Goal: Book appointment/travel/reservation

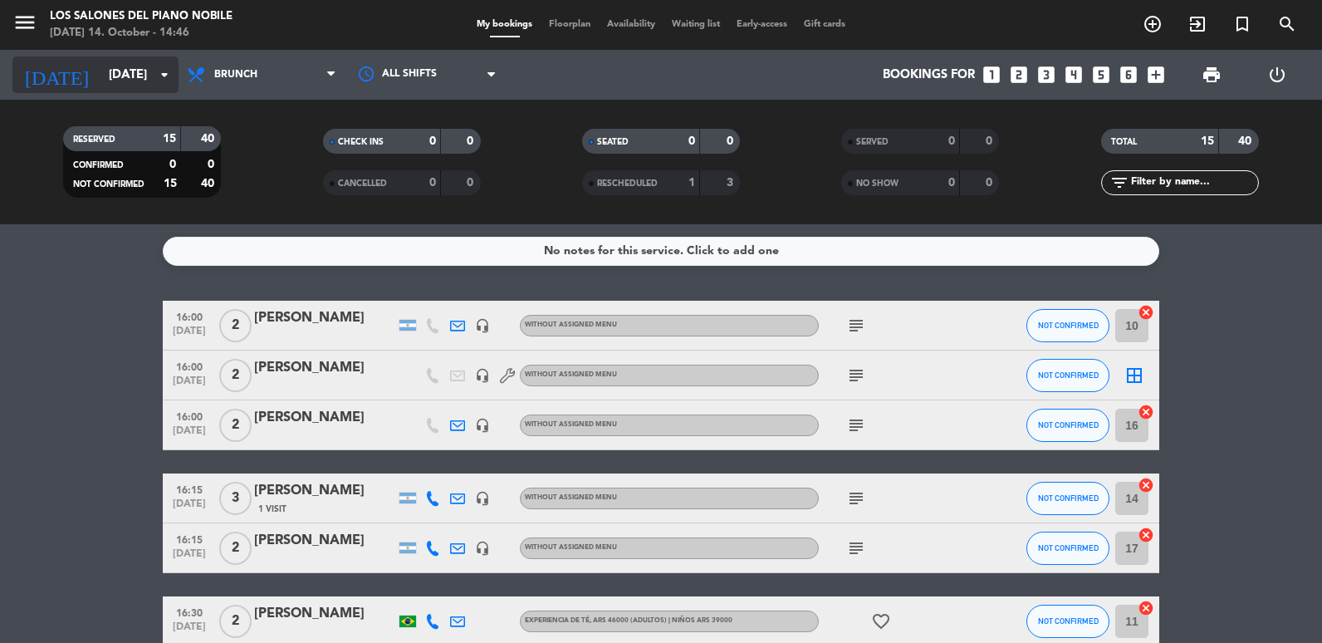
click at [111, 72] on input "[DATE]" at bounding box center [179, 75] width 159 height 31
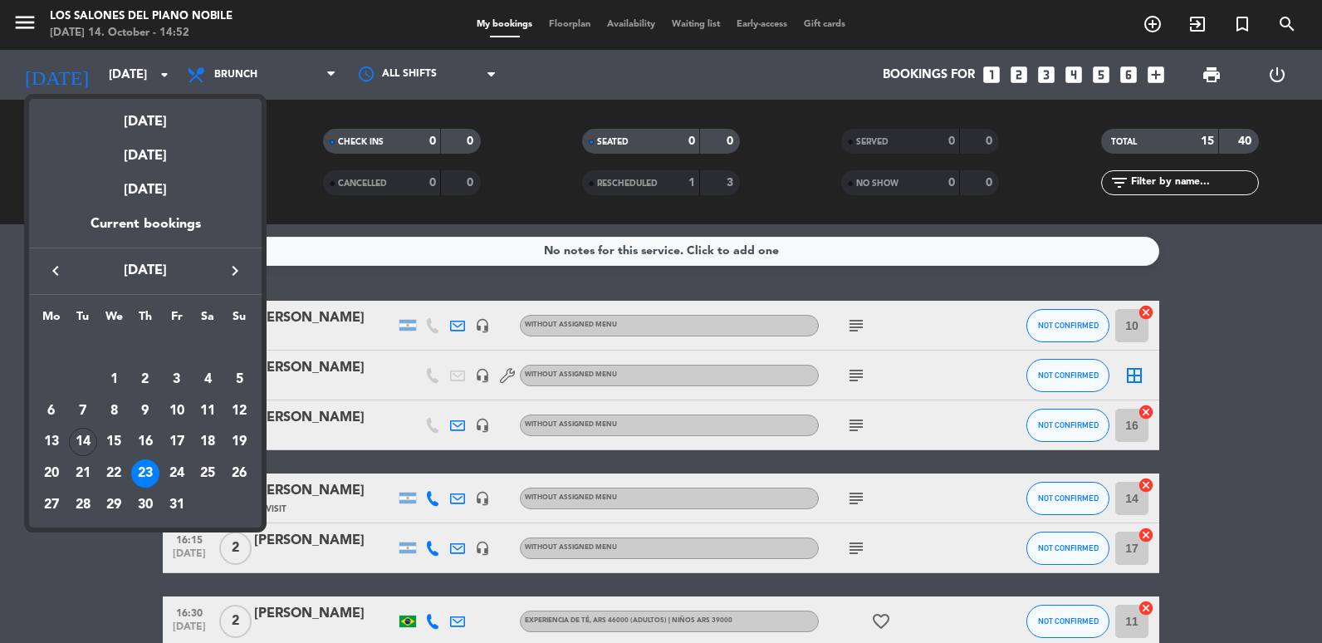
click at [22, 23] on div at bounding box center [661, 321] width 1322 height 643
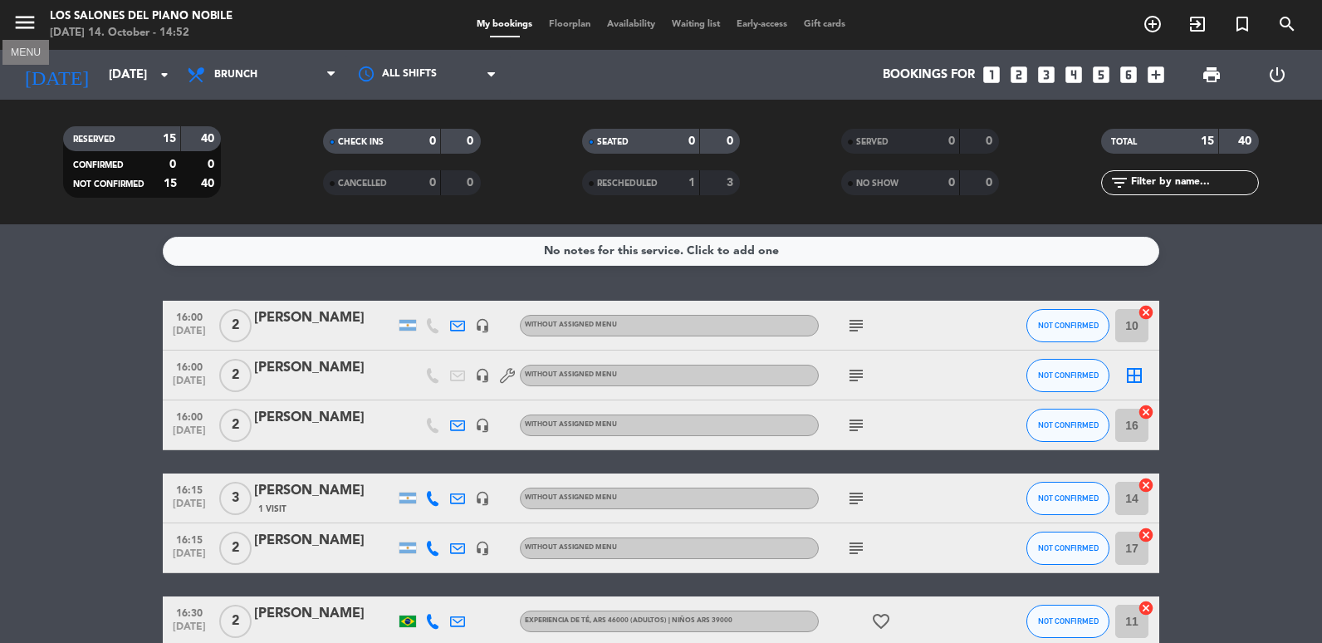
click at [19, 31] on icon "menu" at bounding box center [24, 22] width 25 height 25
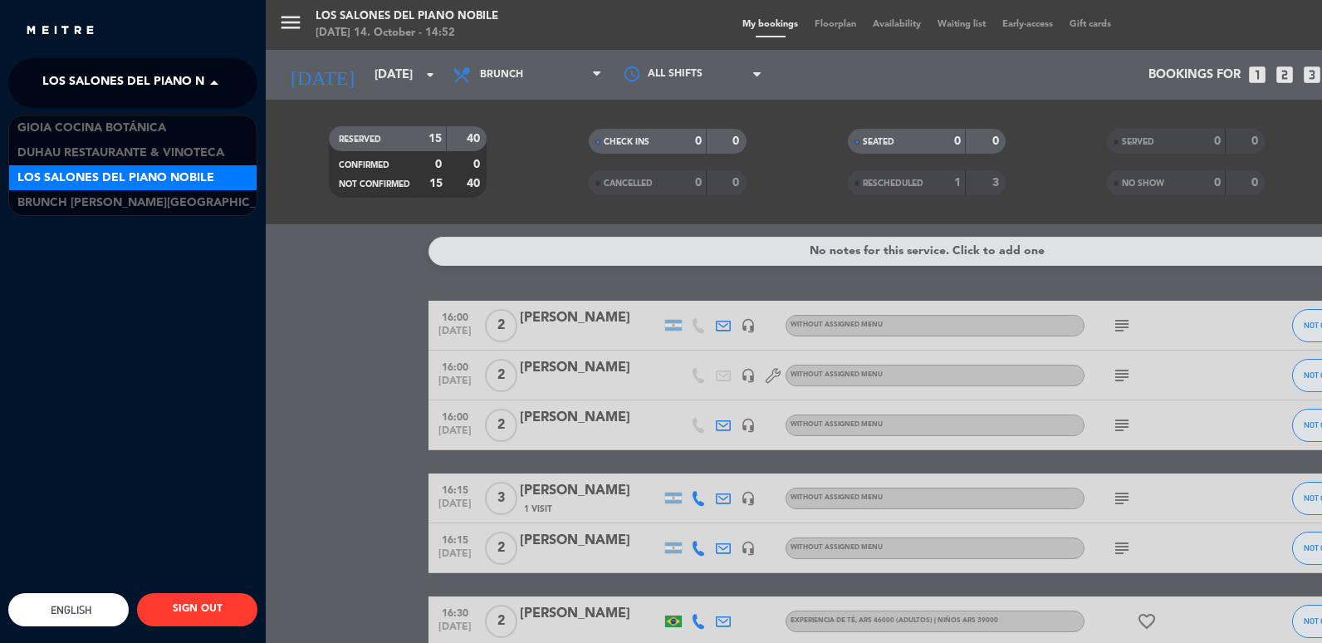
click at [213, 94] on span at bounding box center [218, 83] width 28 height 35
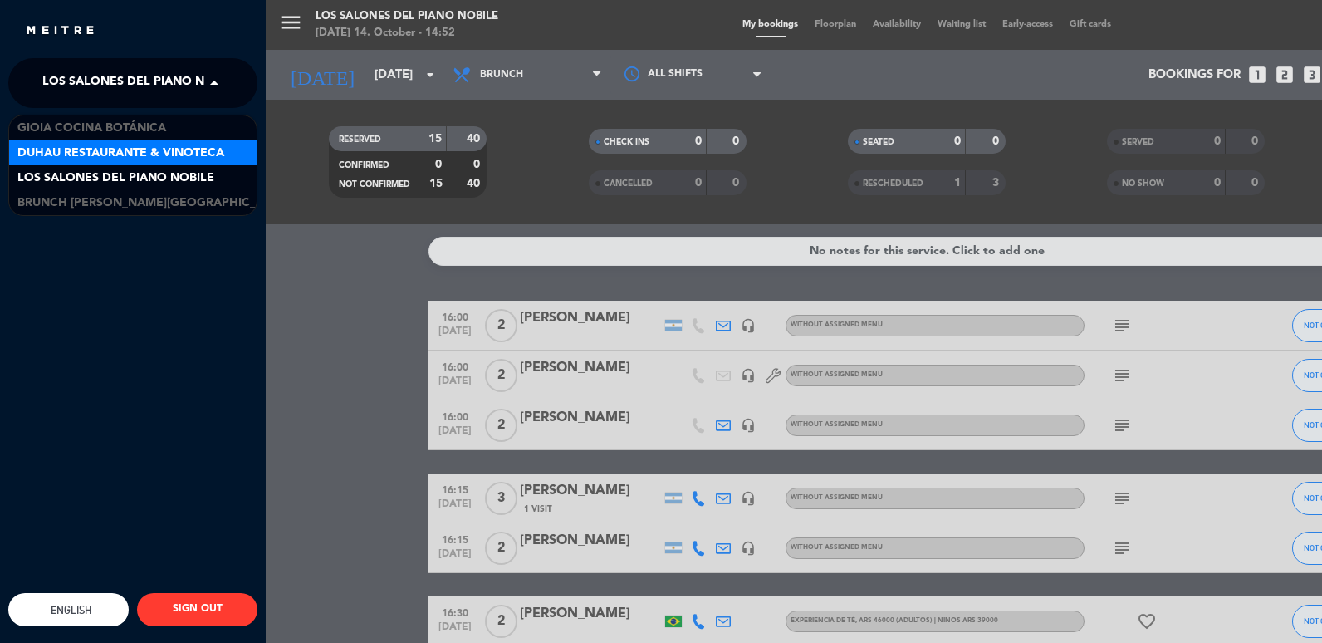
drag, startPoint x: 177, startPoint y: 147, endPoint x: 165, endPoint y: 137, distance: 15.3
click at [173, 146] on span "Duhau Restaurante & Vinoteca" at bounding box center [120, 153] width 207 height 19
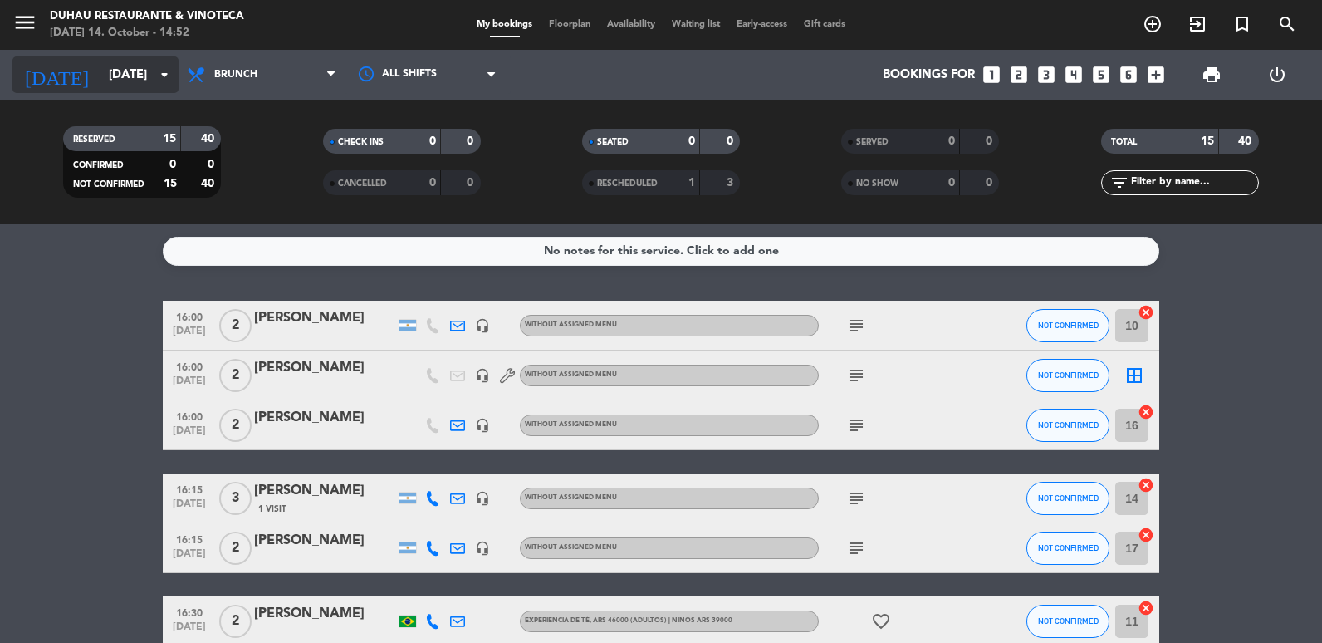
click at [148, 81] on input "[DATE]" at bounding box center [179, 75] width 159 height 31
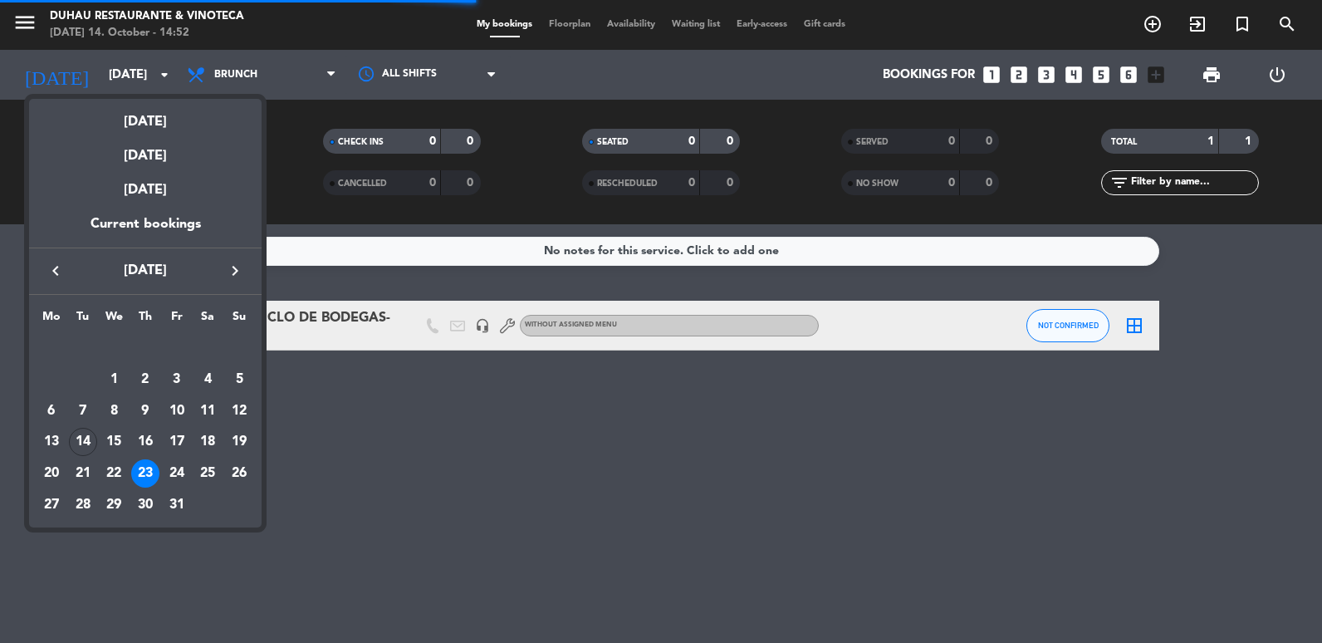
click at [131, 127] on div "[DATE]" at bounding box center [145, 116] width 232 height 34
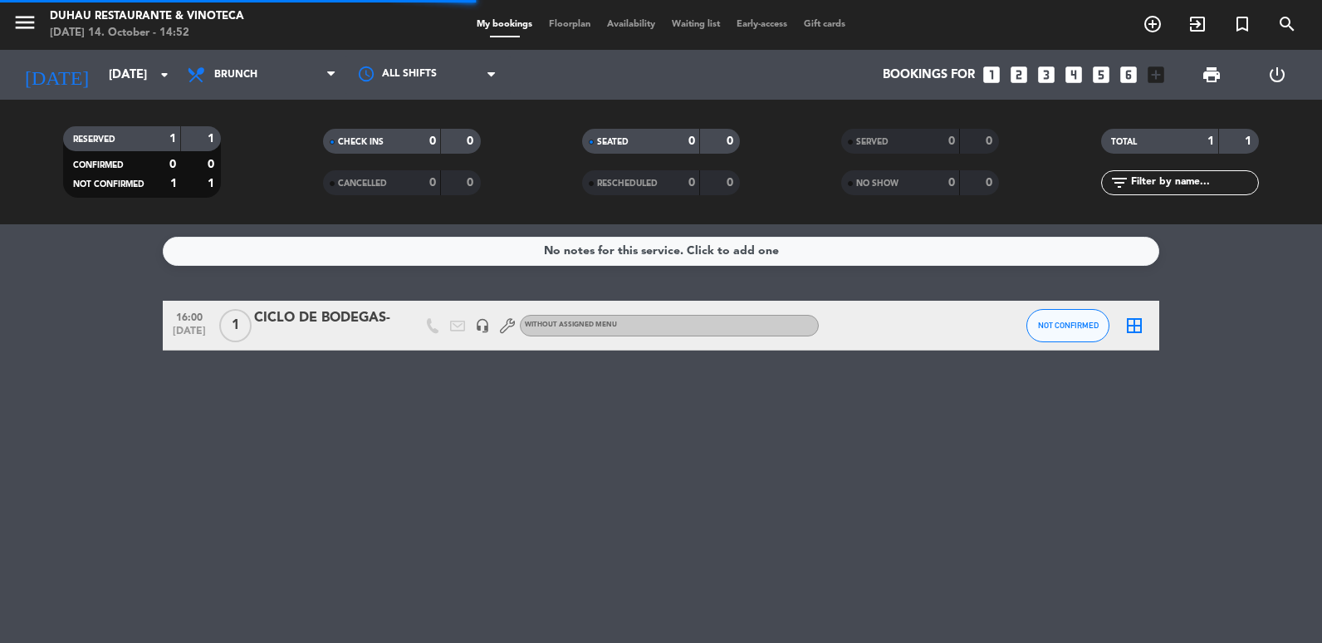
type input "[DATE]"
click at [217, 70] on span "Brunch" at bounding box center [235, 75] width 43 height 12
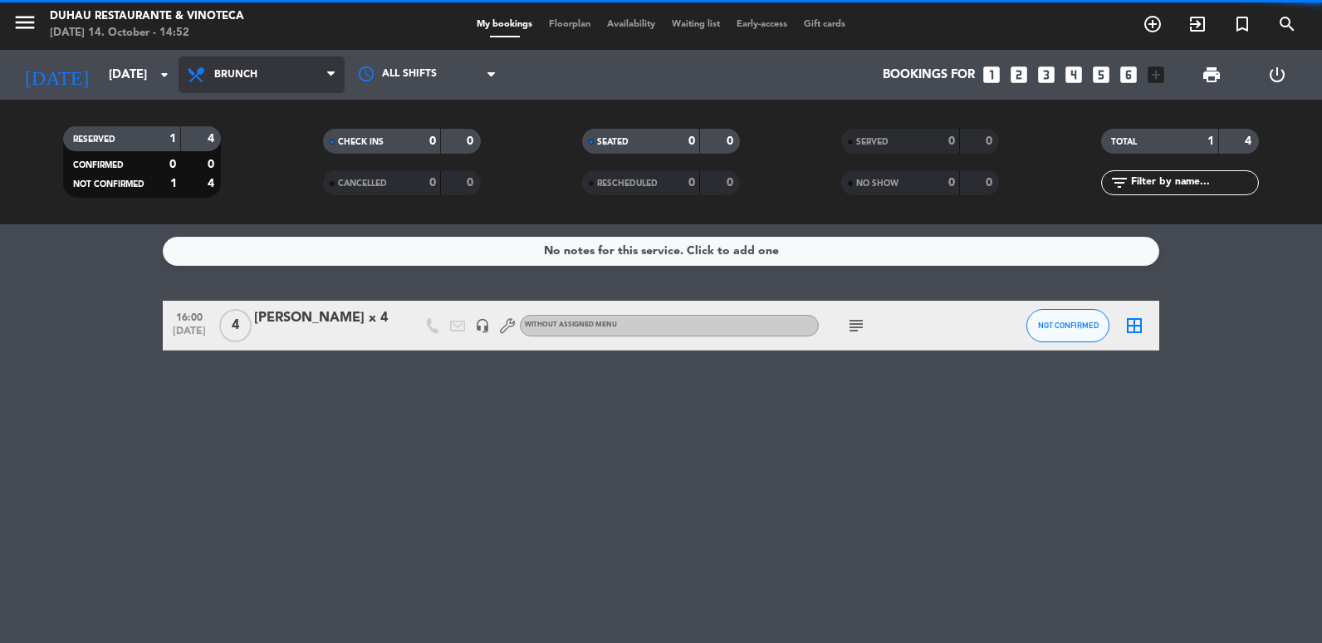
click at [225, 76] on span "Brunch" at bounding box center [235, 75] width 43 height 12
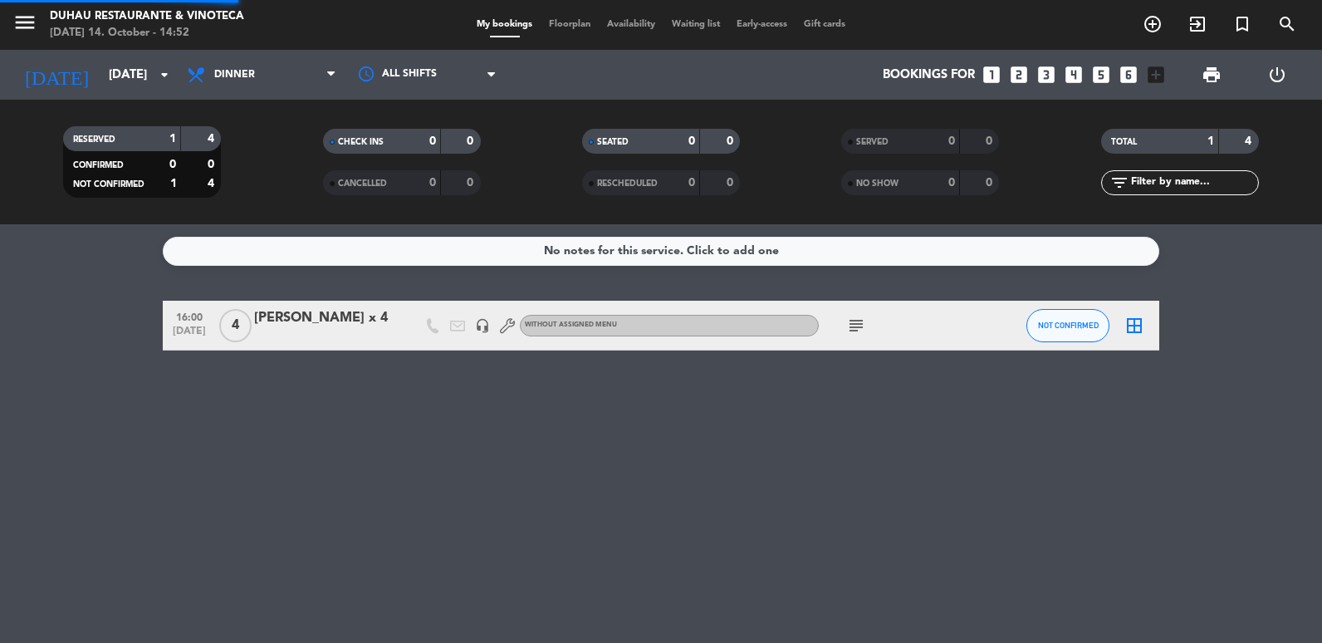
drag, startPoint x: 266, startPoint y: 243, endPoint x: 257, endPoint y: 223, distance: 21.6
click at [262, 243] on ng-component "menu Duhau Restaurante & Vinoteca [DATE] 14. October - 14:52 My bookings Floorp…" at bounding box center [661, 321] width 1322 height 643
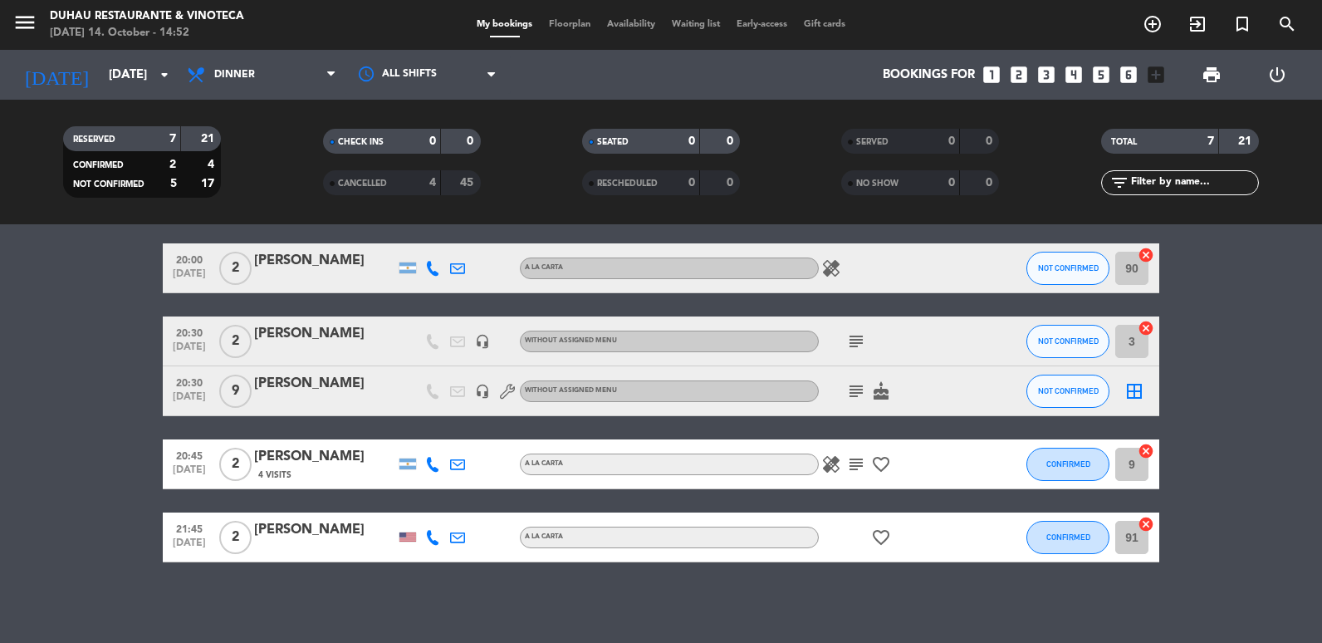
scroll to position [206, 0]
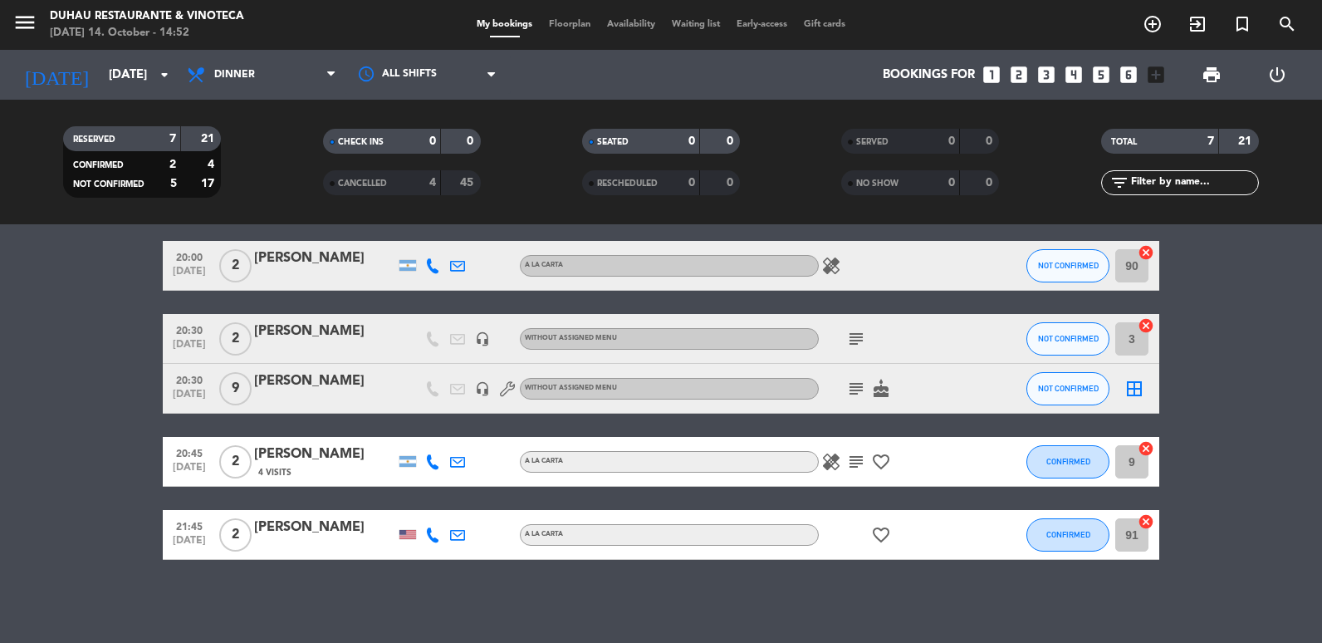
click at [1021, 75] on icon "looks_two" at bounding box center [1019, 75] width 22 height 22
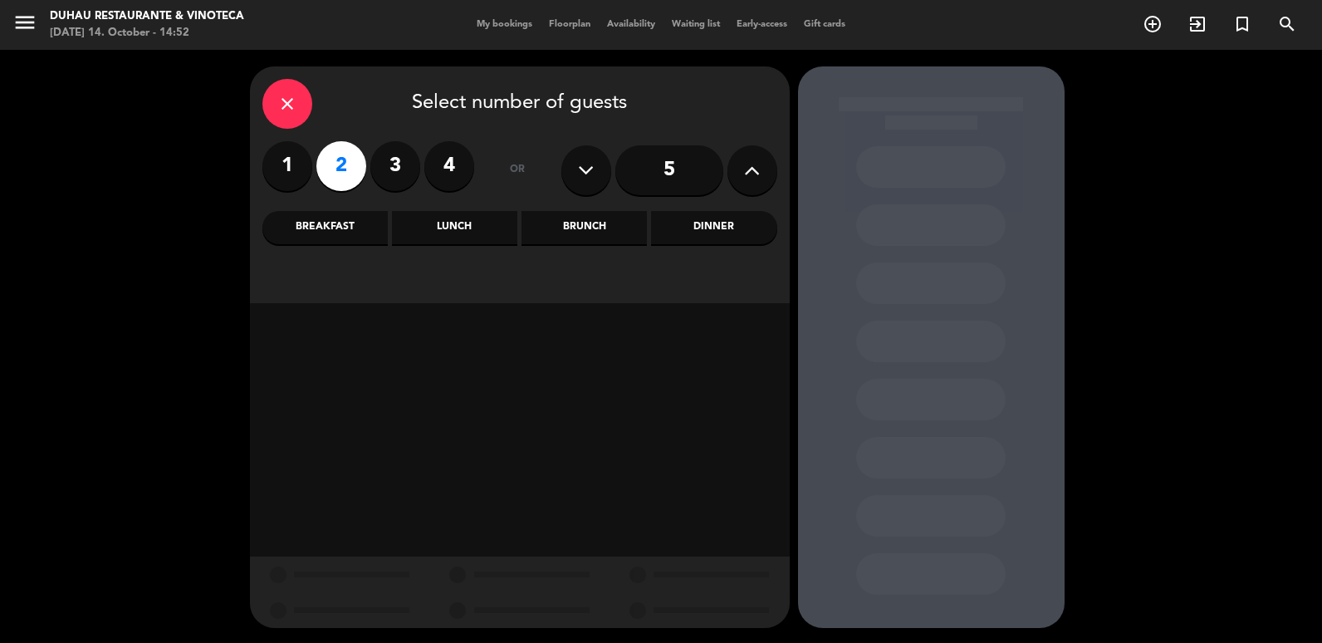
click at [627, 218] on div "Brunch" at bounding box center [583, 227] width 125 height 33
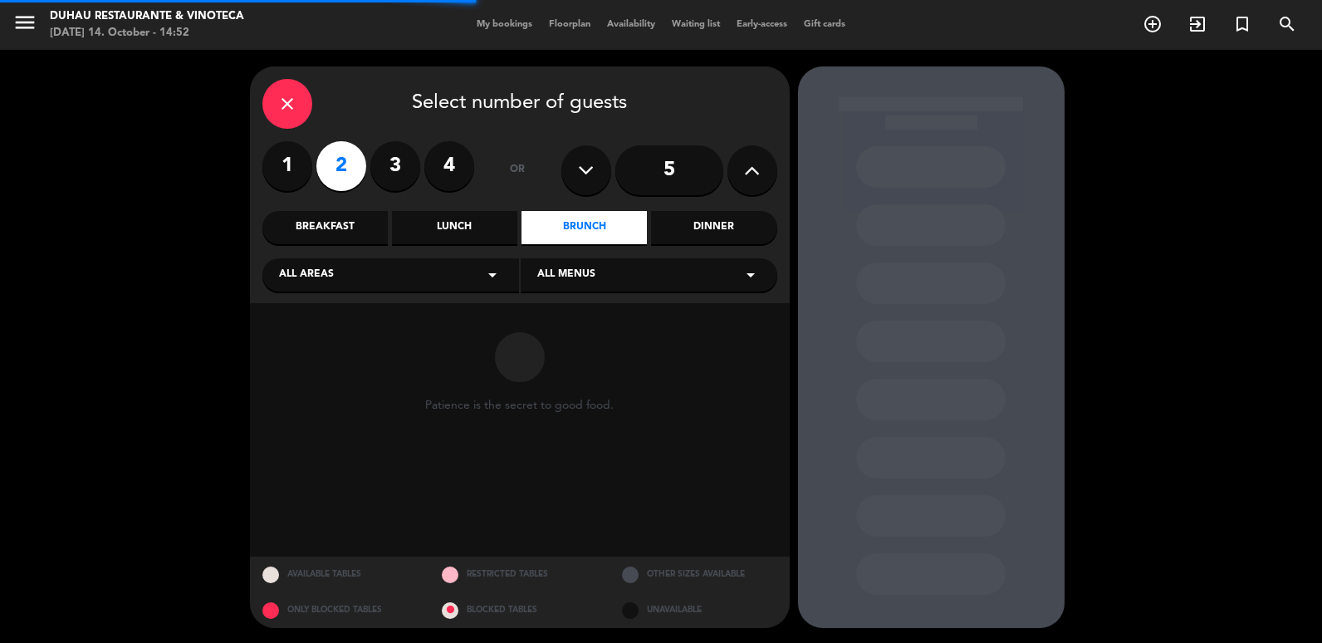
click at [713, 203] on div "close Select number of guests 1 2 3 4 or 5 Breakfast Lunch Brunch Dinner All ar…" at bounding box center [520, 184] width 540 height 237
click at [711, 208] on div "close Select number of guests 1 2 3 4 or 5 Breakfast Lunch Brunch Dinner All ar…" at bounding box center [520, 184] width 540 height 237
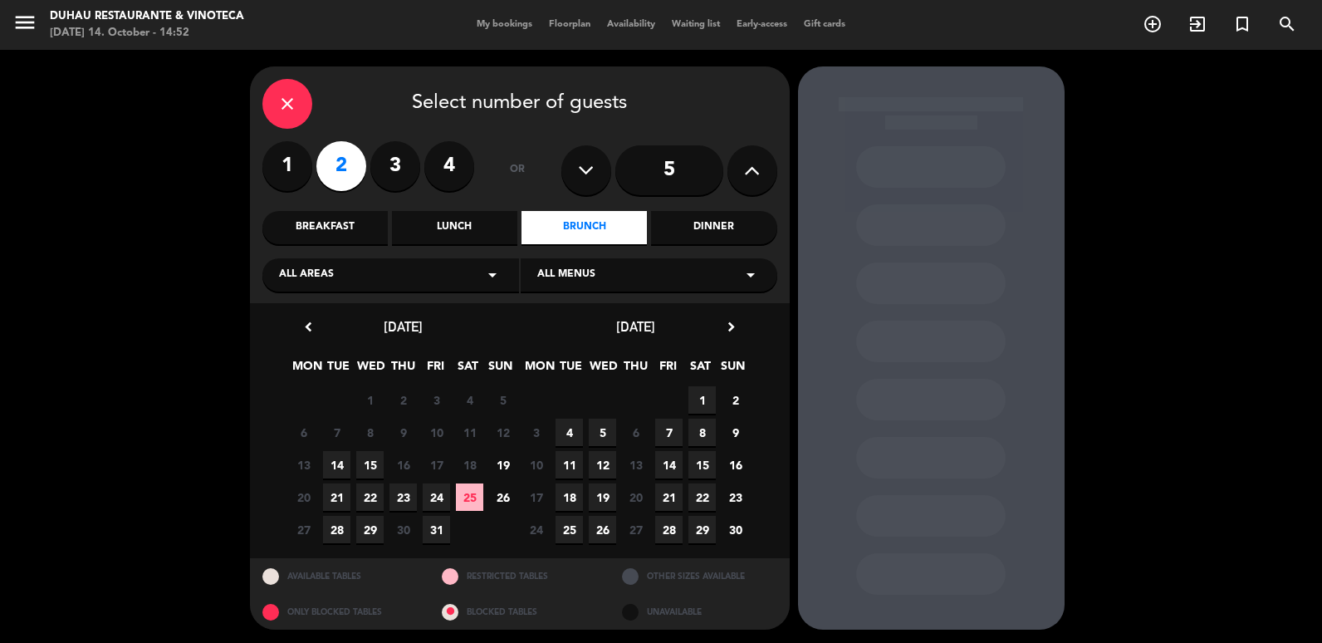
click at [700, 214] on div "Dinner" at bounding box center [713, 227] width 125 height 33
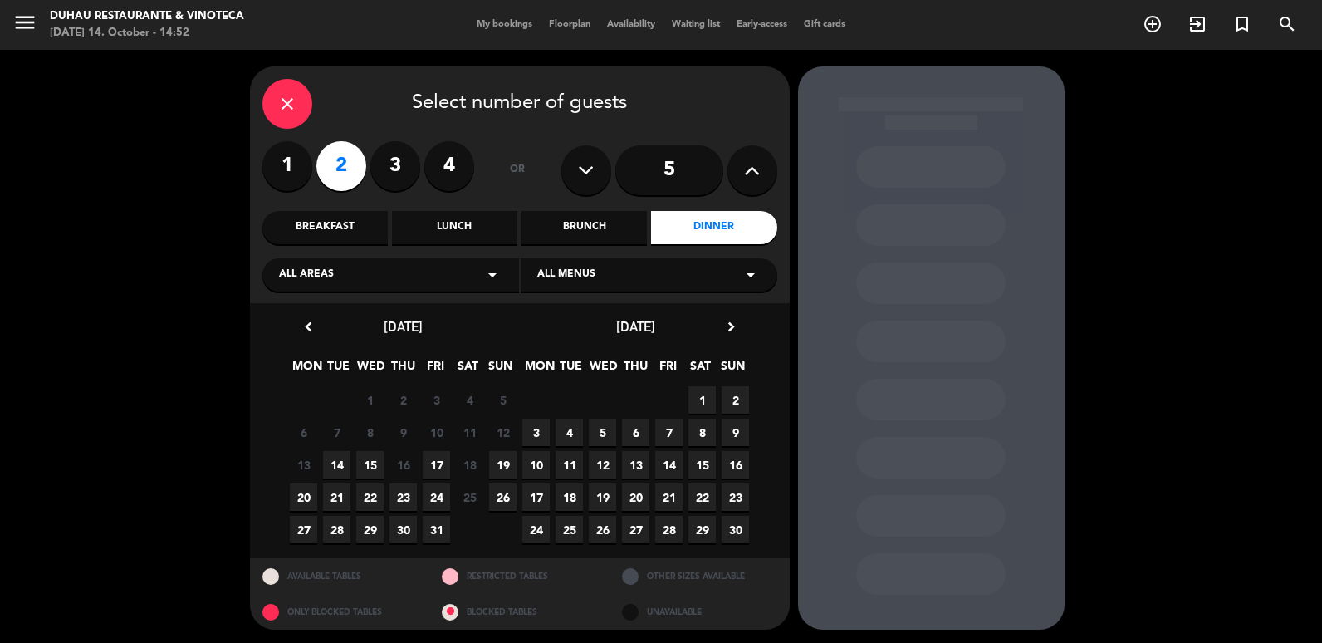
click at [328, 472] on span "14" at bounding box center [336, 464] width 27 height 27
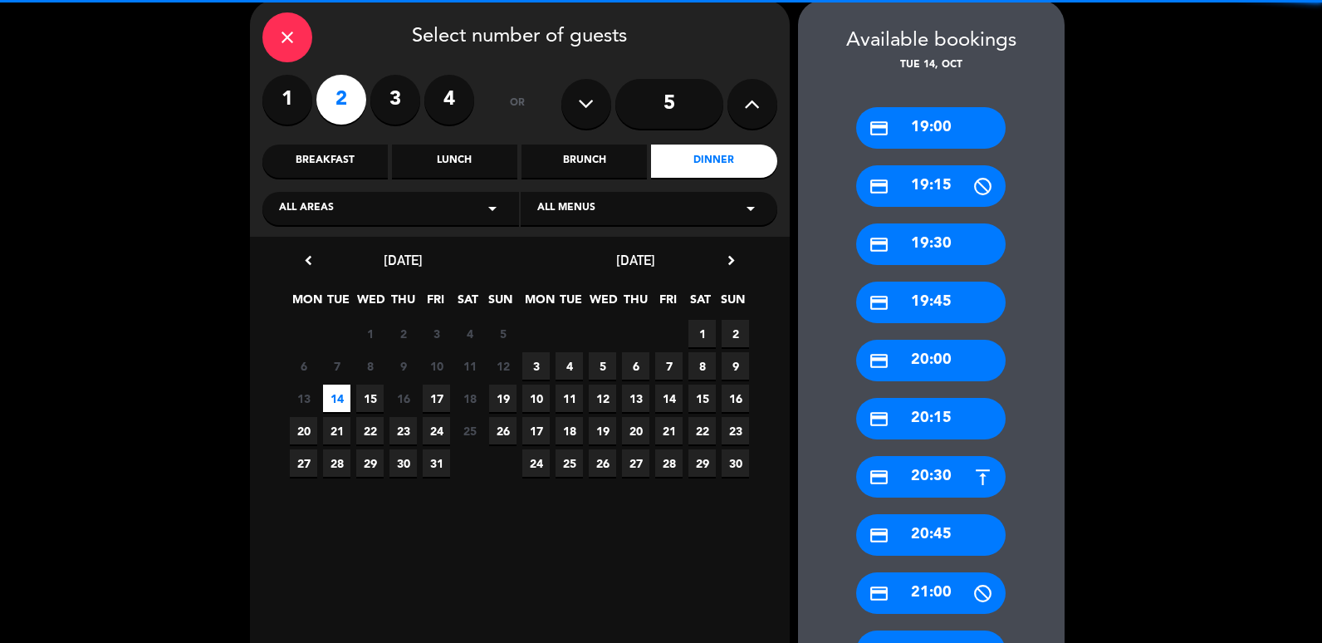
scroll to position [335, 0]
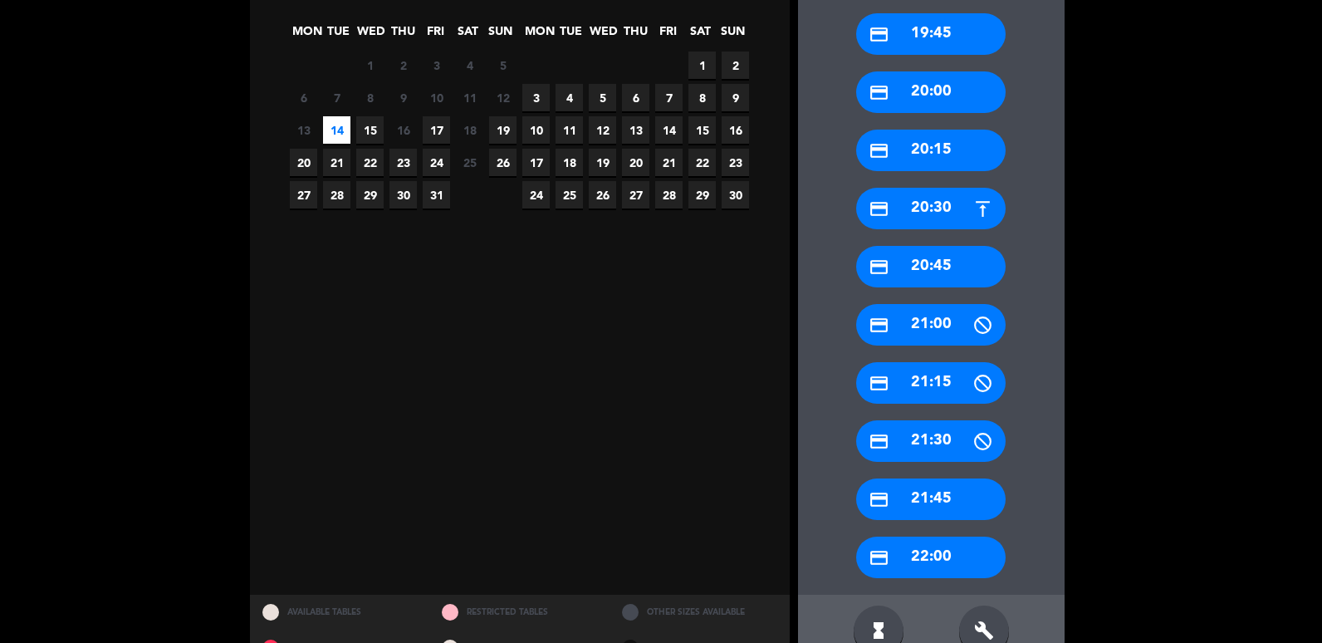
click at [917, 420] on div "credit_card 21:30" at bounding box center [930, 441] width 149 height 42
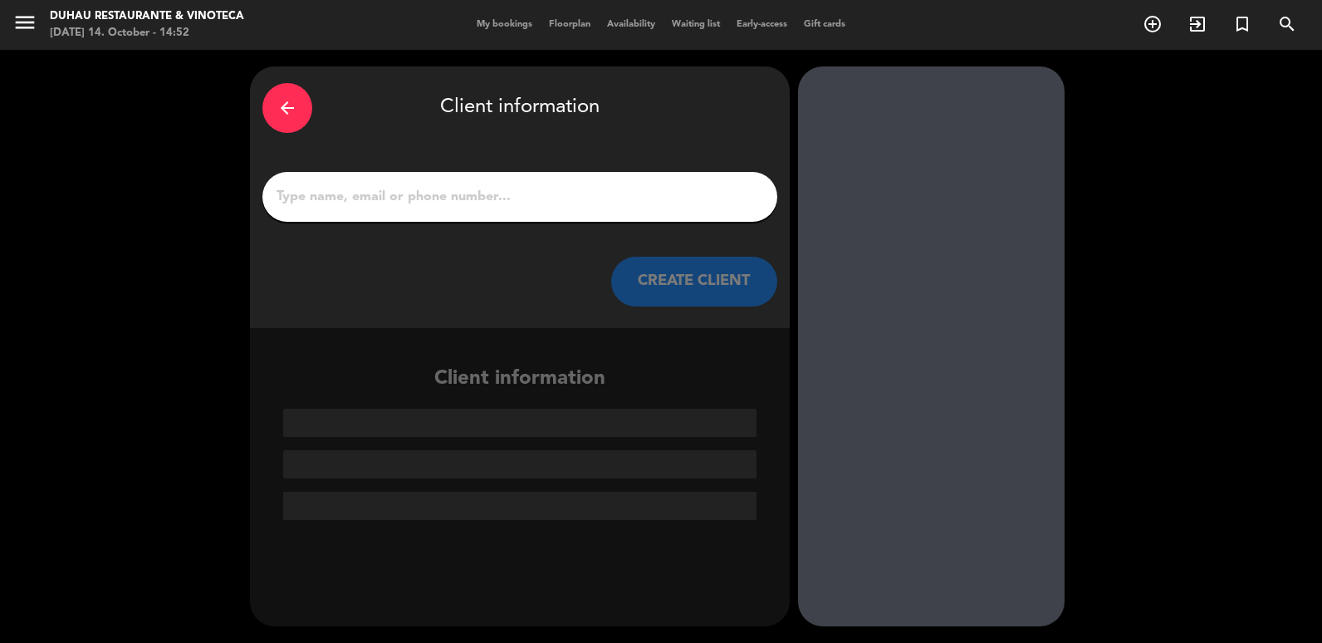
scroll to position [0, 0]
click at [388, 200] on input "1" at bounding box center [520, 196] width 490 height 23
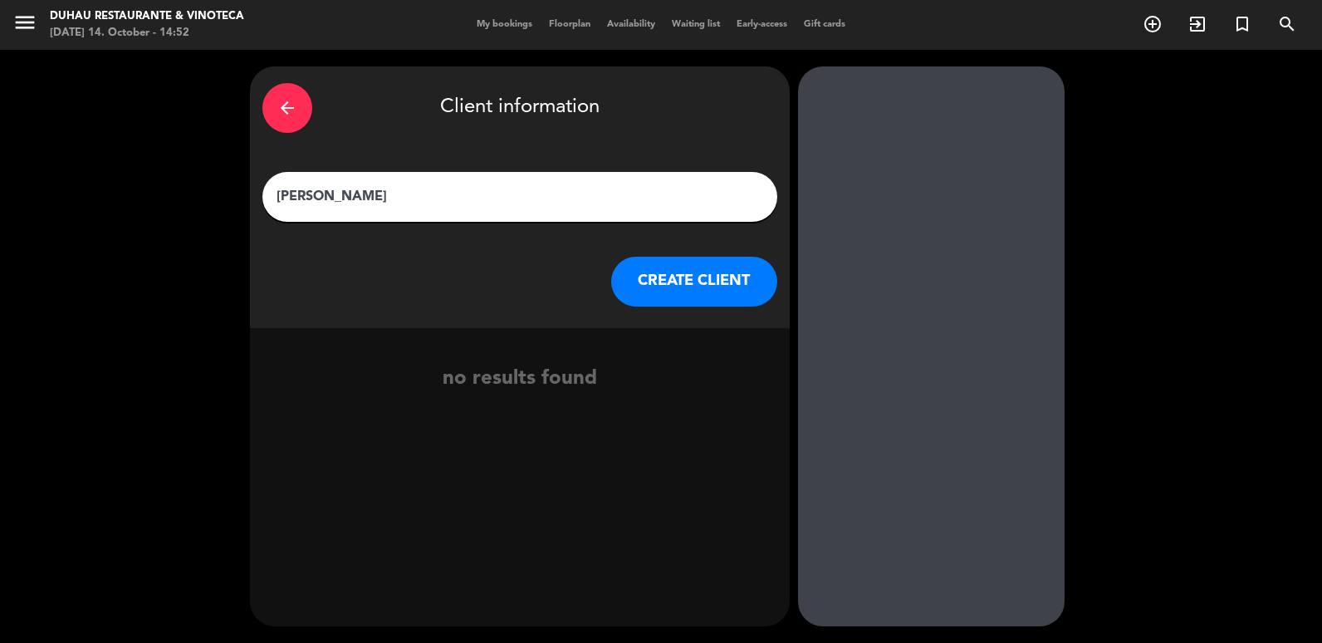
type input "[PERSON_NAME]"
click at [664, 287] on button "CREATE CLIENT" at bounding box center [694, 282] width 166 height 50
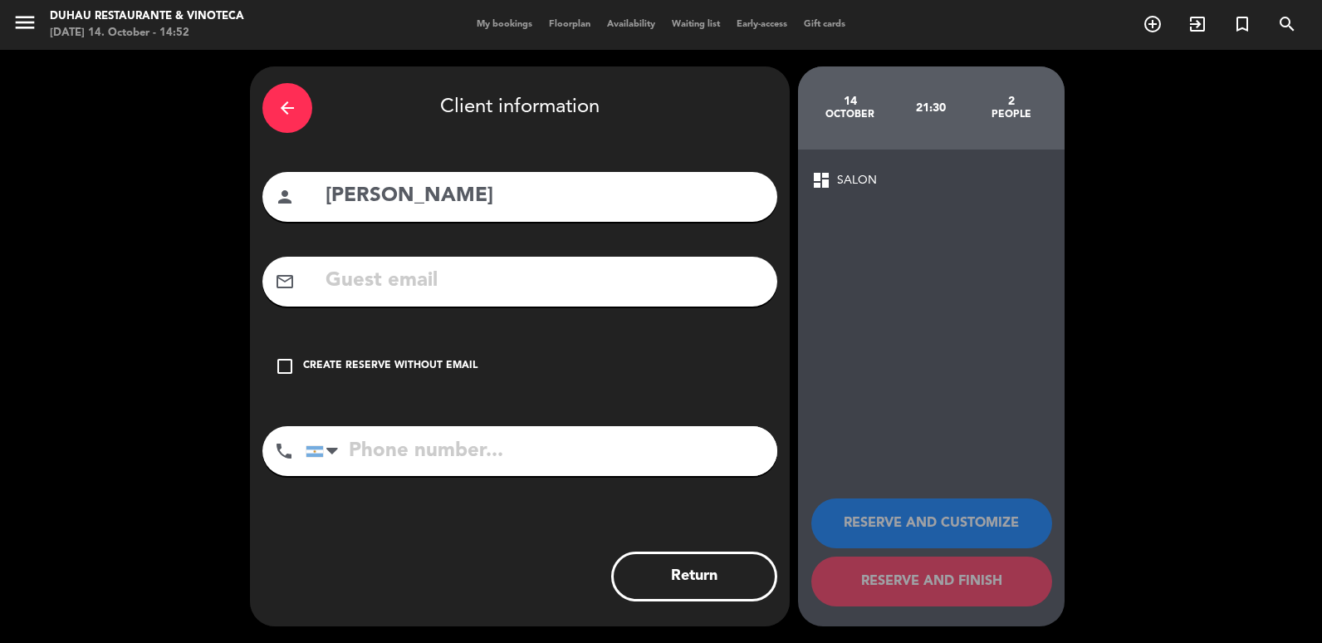
click at [290, 365] on icon "check_box_outline_blank" at bounding box center [285, 366] width 20 height 20
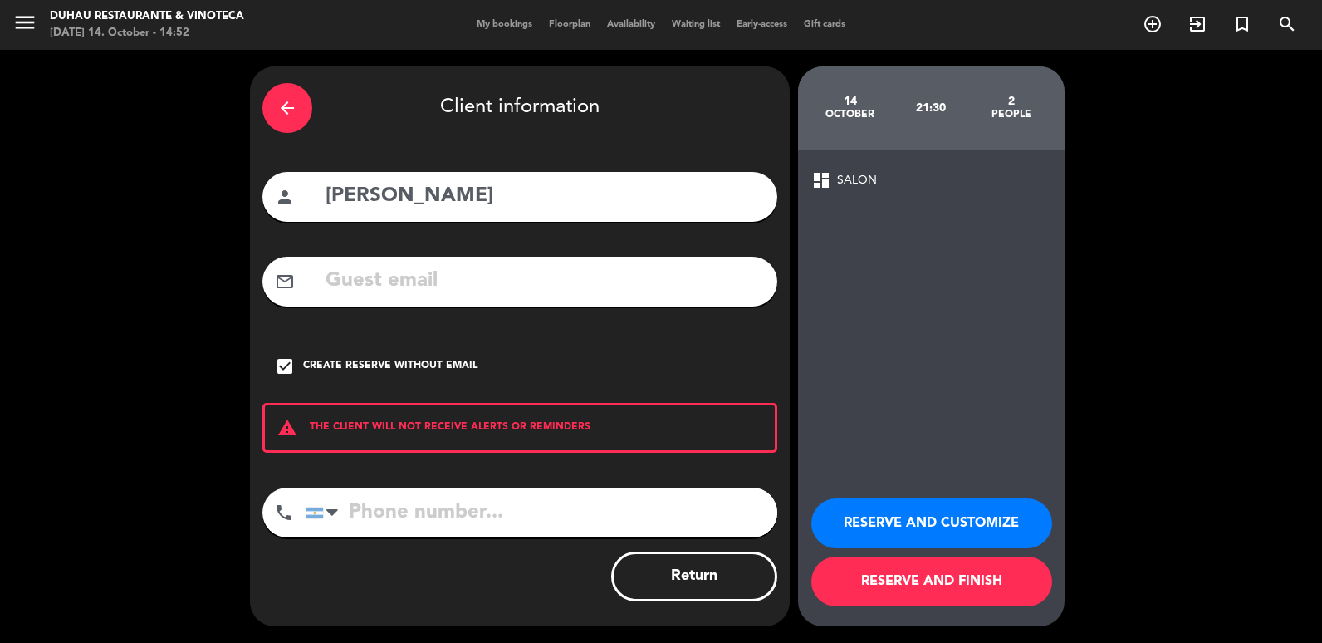
click at [965, 527] on button "RESERVE AND CUSTOMIZE" at bounding box center [931, 523] width 241 height 50
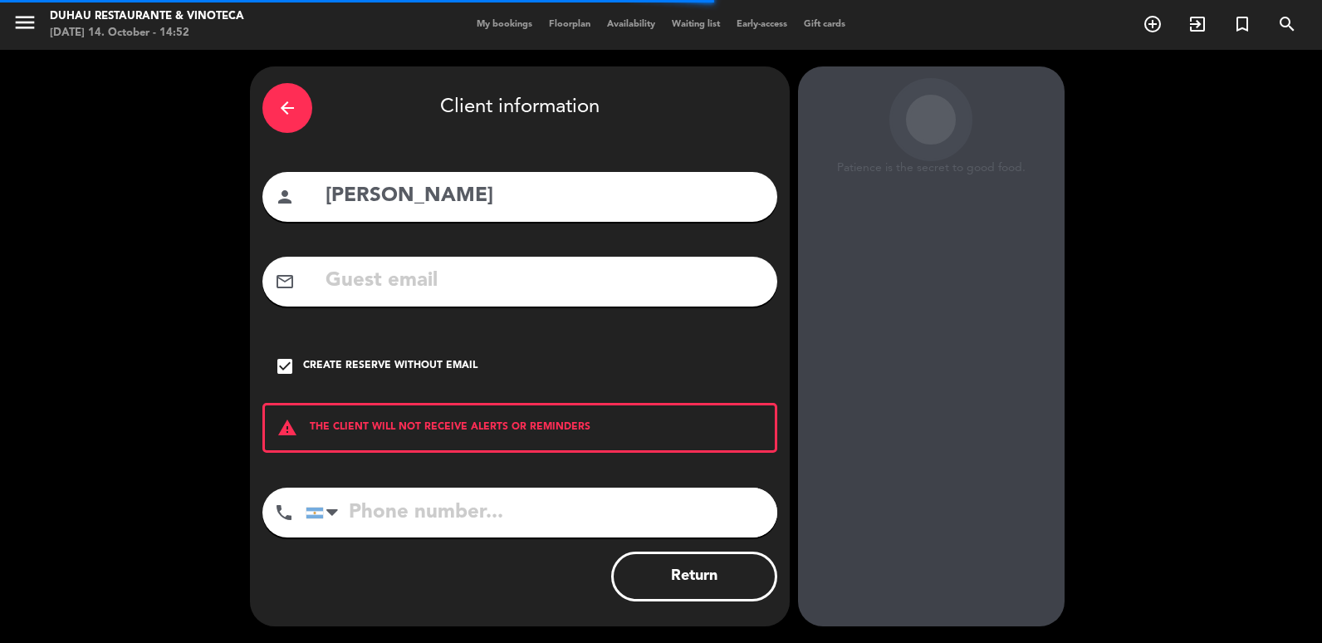
scroll to position [22, 0]
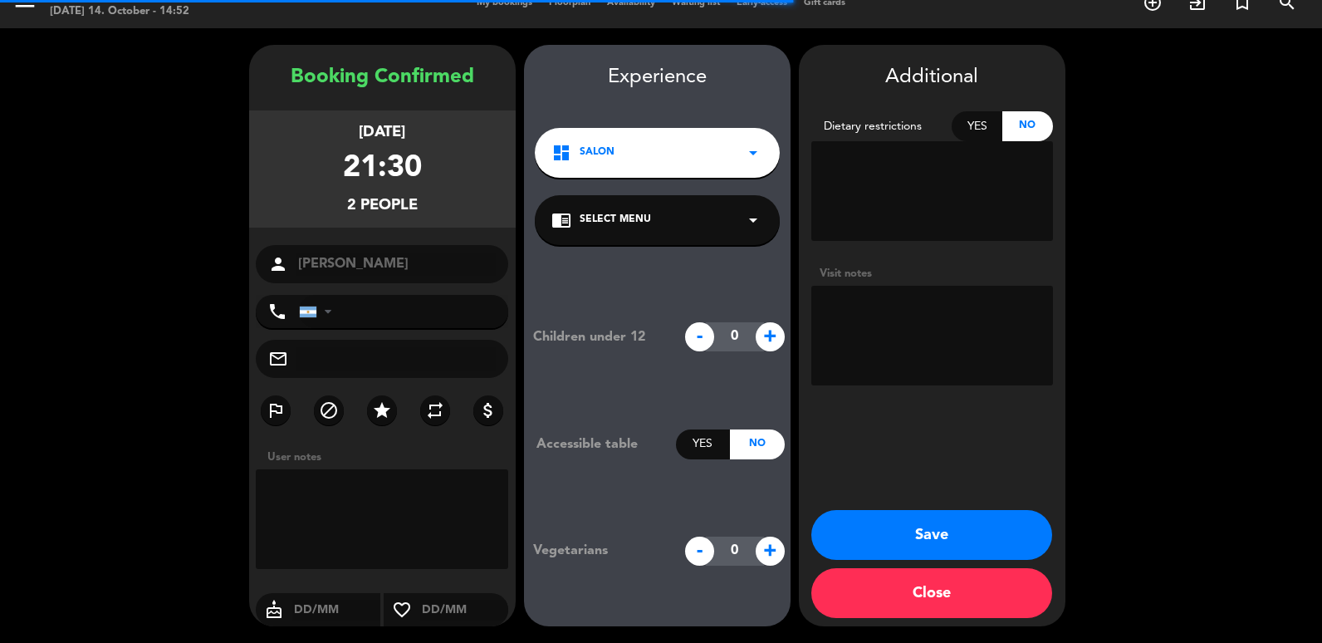
click at [830, 325] on textarea at bounding box center [932, 336] width 242 height 100
type textarea "V"
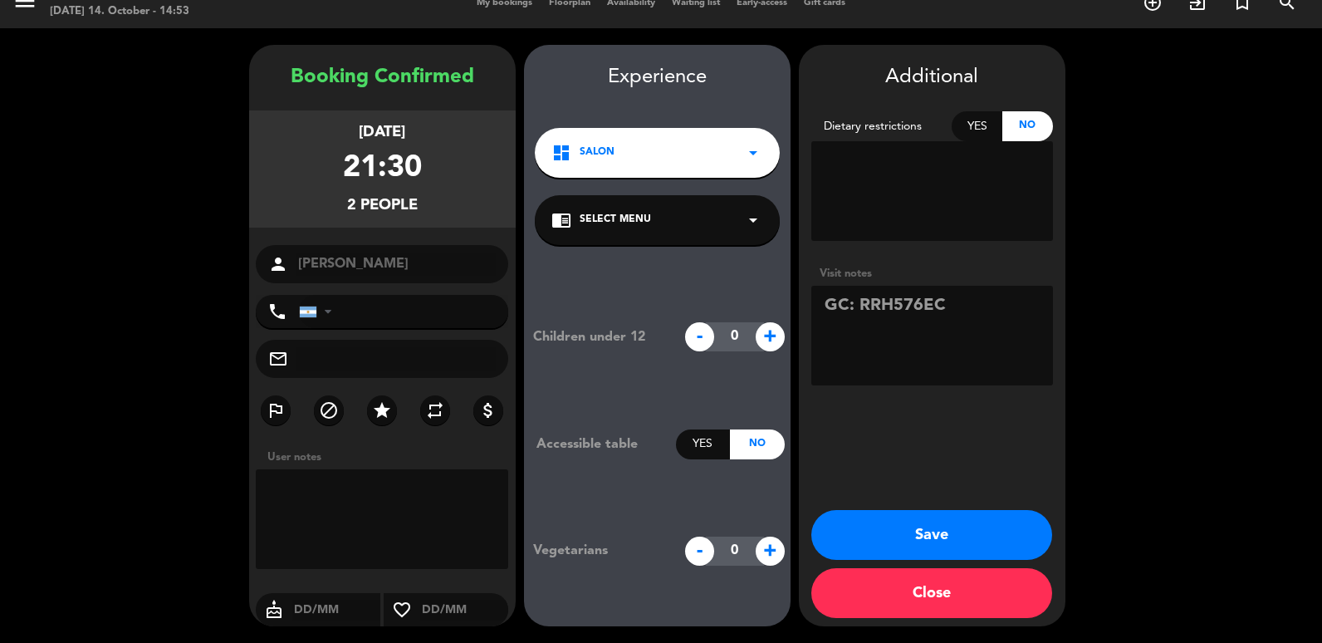
click at [848, 310] on textarea at bounding box center [932, 336] width 242 height 100
click at [841, 306] on textarea at bounding box center [932, 336] width 242 height 100
type textarea "voucher hystar: RRH576EC"
click at [915, 551] on button "Save" at bounding box center [931, 535] width 241 height 50
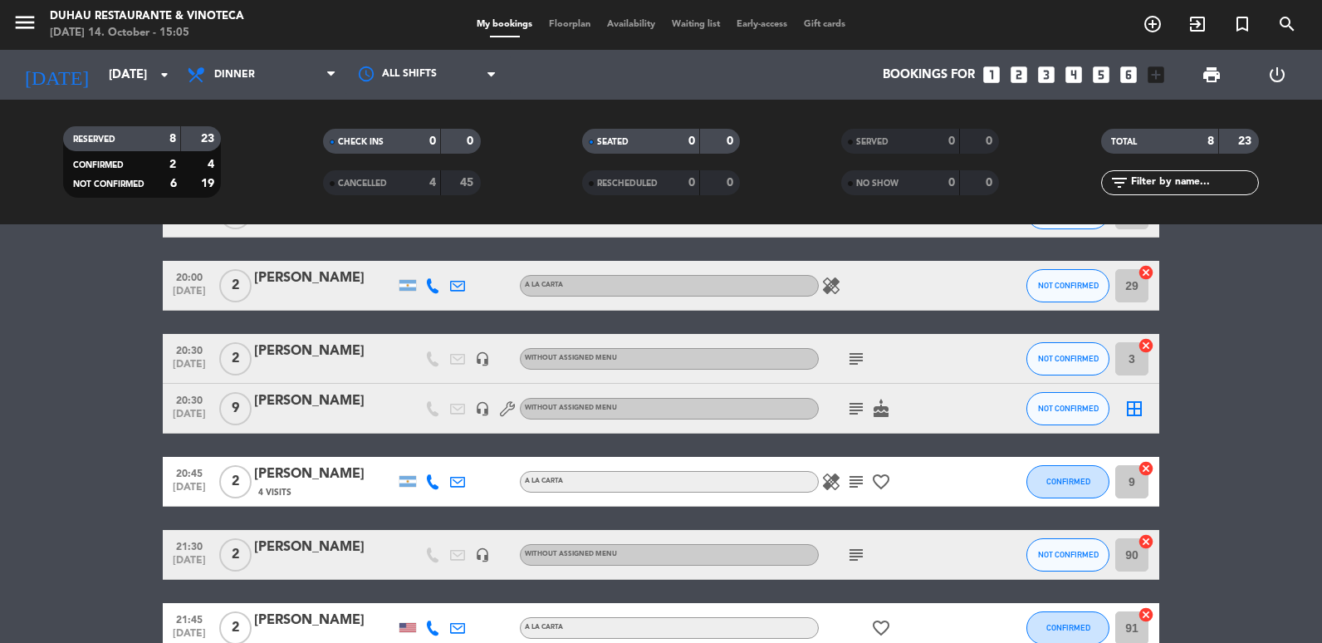
scroll to position [30, 0]
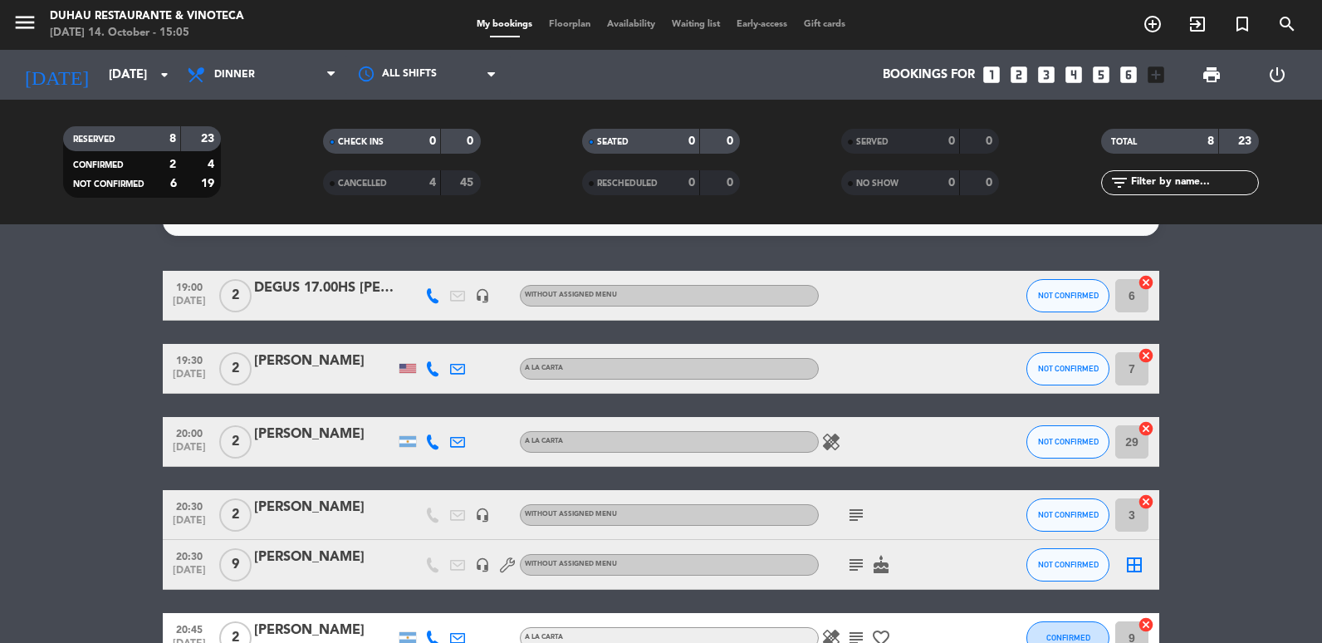
click at [43, 17] on span "menu" at bounding box center [30, 25] width 37 height 39
drag, startPoint x: 36, startPoint y: 26, endPoint x: 140, endPoint y: 46, distance: 106.7
click at [36, 27] on icon "menu" at bounding box center [24, 22] width 25 height 25
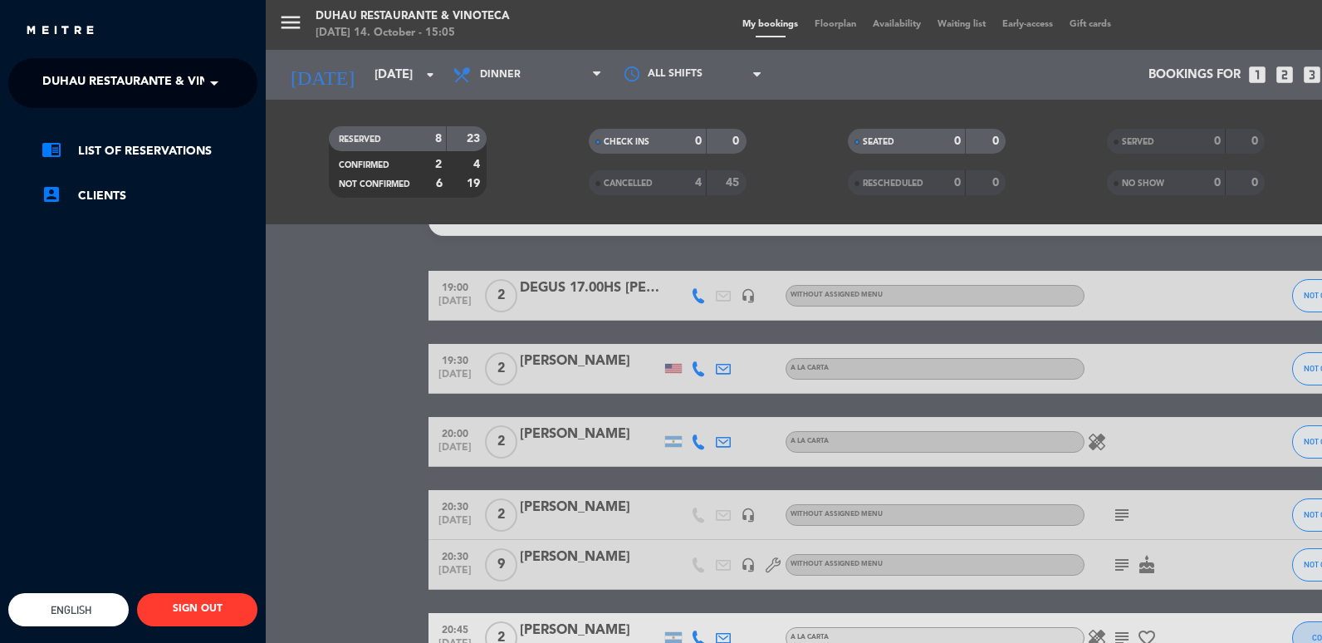
click at [222, 79] on span at bounding box center [218, 83] width 28 height 35
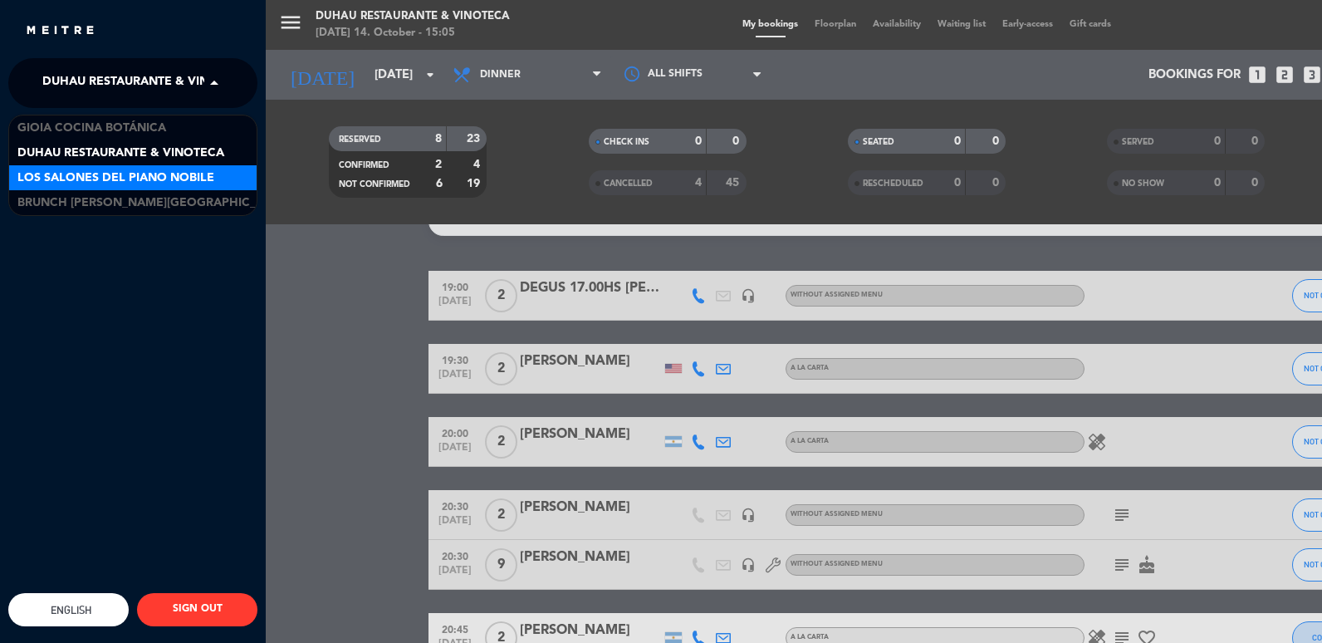
click at [159, 179] on span "Los Salones del Piano Nobile" at bounding box center [115, 178] width 197 height 19
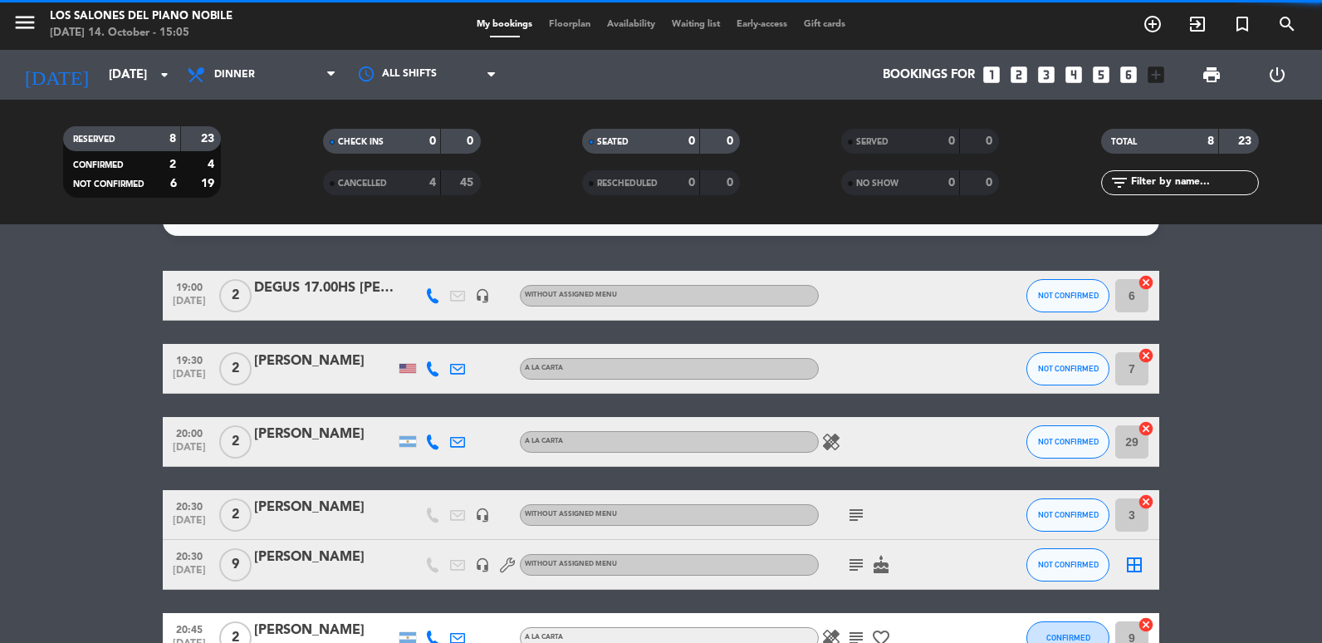
scroll to position [0, 0]
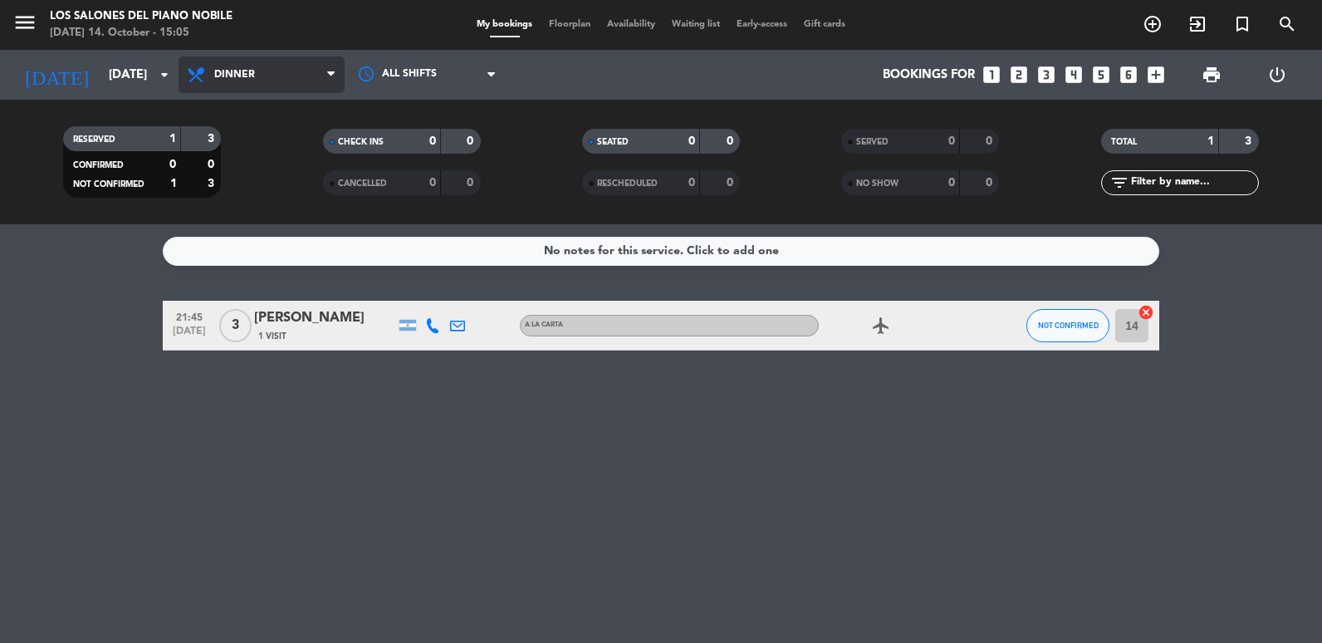
click at [223, 73] on span "Dinner" at bounding box center [234, 75] width 41 height 12
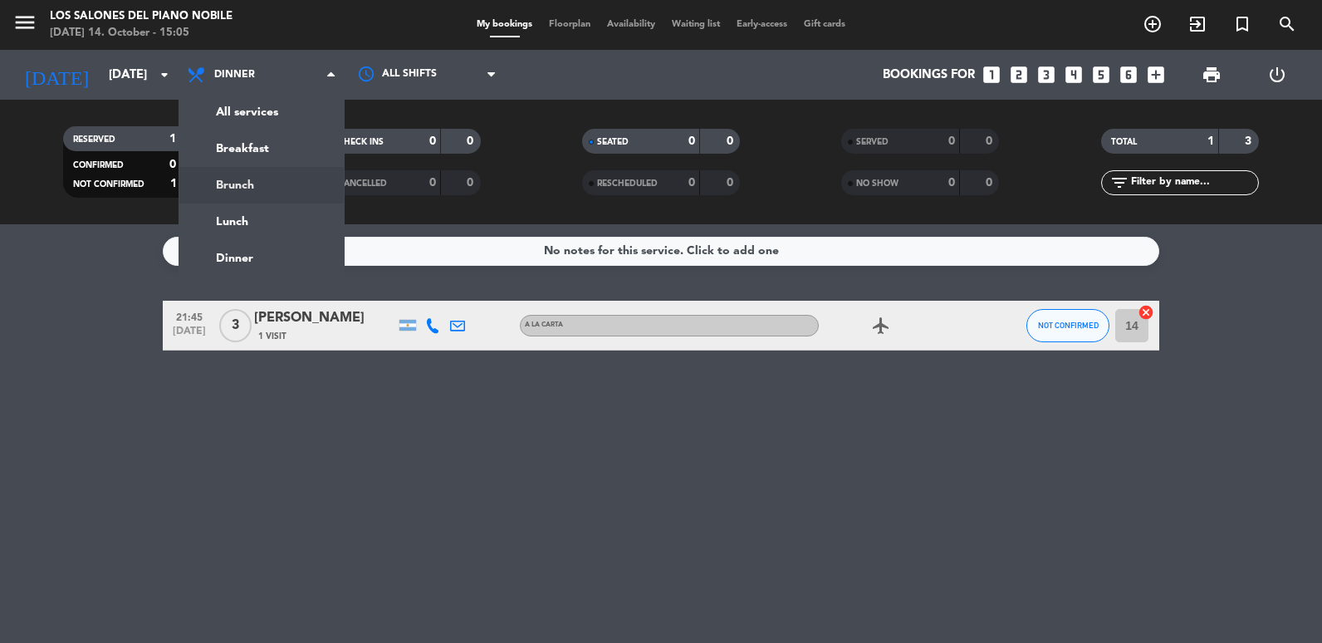
click at [234, 184] on div "menu Los Salones del Piano [PERSON_NAME] [DATE] 14. October - 15:05 My bookings…" at bounding box center [661, 112] width 1322 height 224
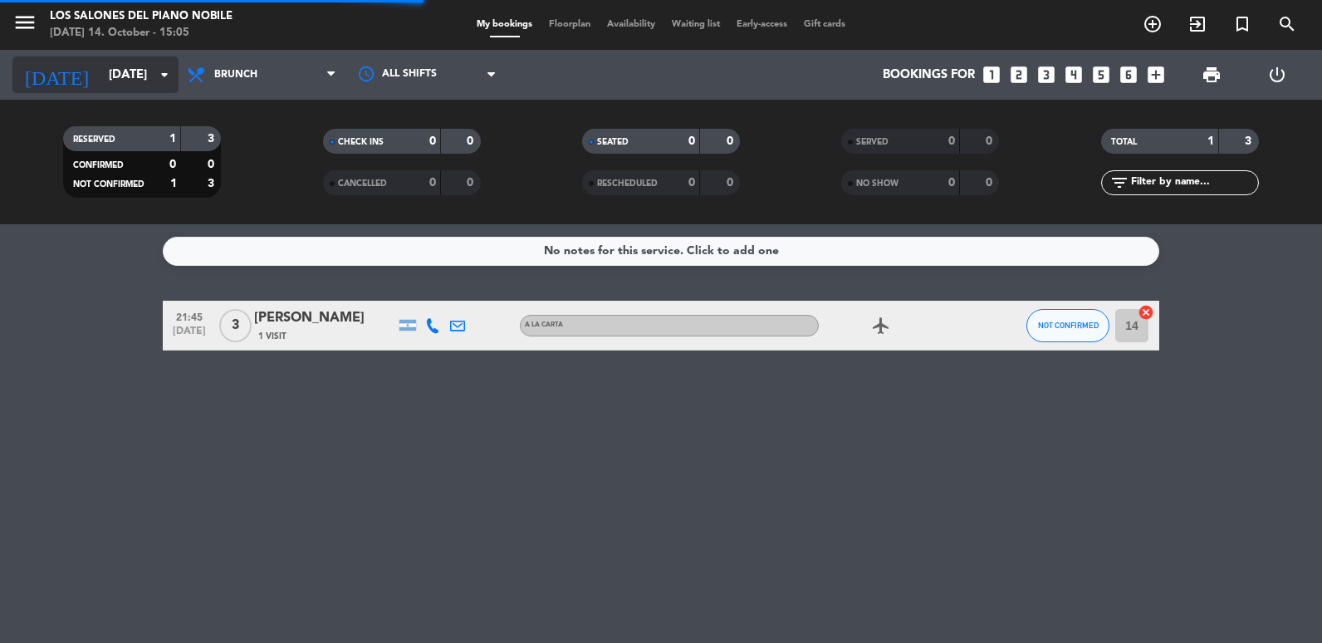
click at [112, 76] on input "[DATE]" at bounding box center [179, 75] width 159 height 31
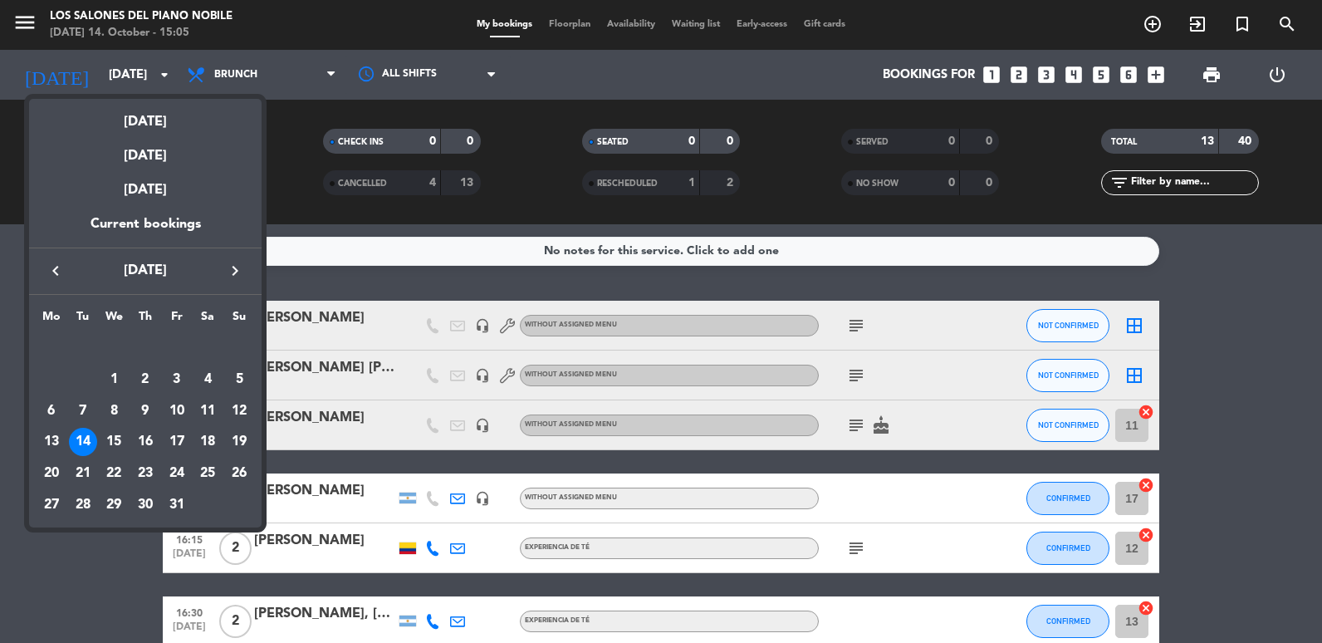
click at [81, 507] on div "28" at bounding box center [83, 505] width 28 height 28
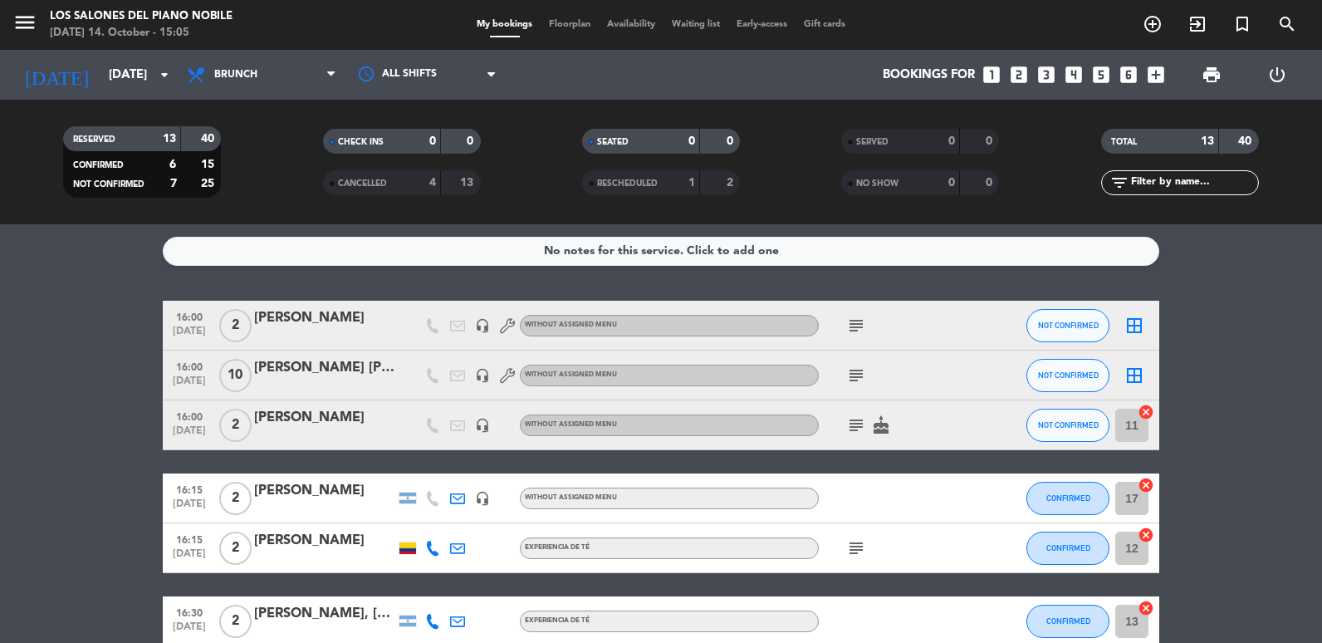
type input "[DATE]"
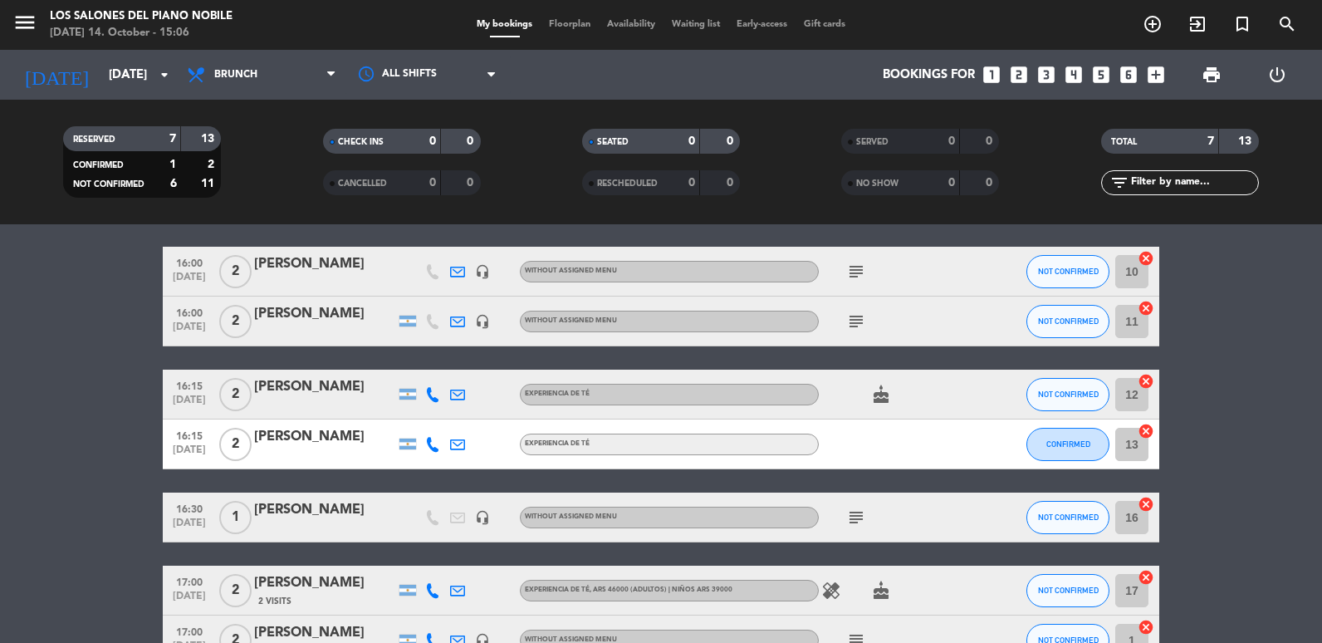
scroll to position [83, 0]
